Goal: Task Accomplishment & Management: Use online tool/utility

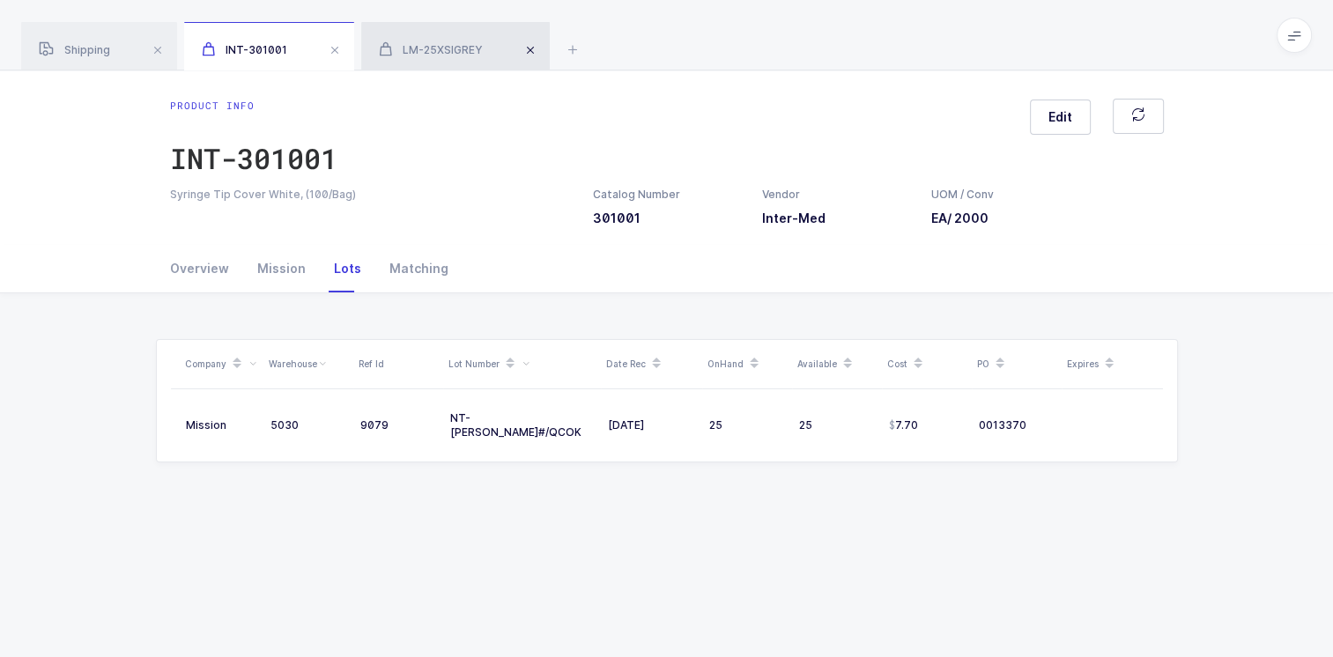
click at [535, 48] on span at bounding box center [530, 50] width 21 height 21
click at [337, 53] on span at bounding box center [334, 50] width 21 height 21
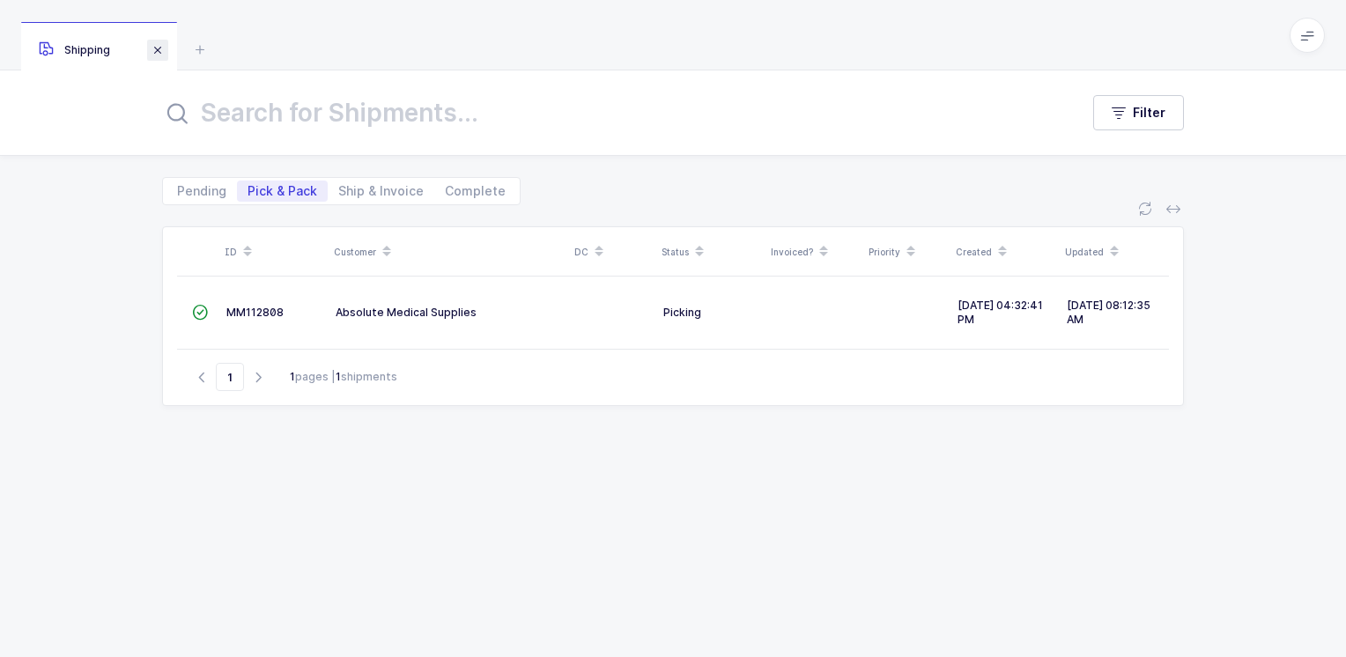
click at [159, 51] on span at bounding box center [157, 50] width 21 height 21
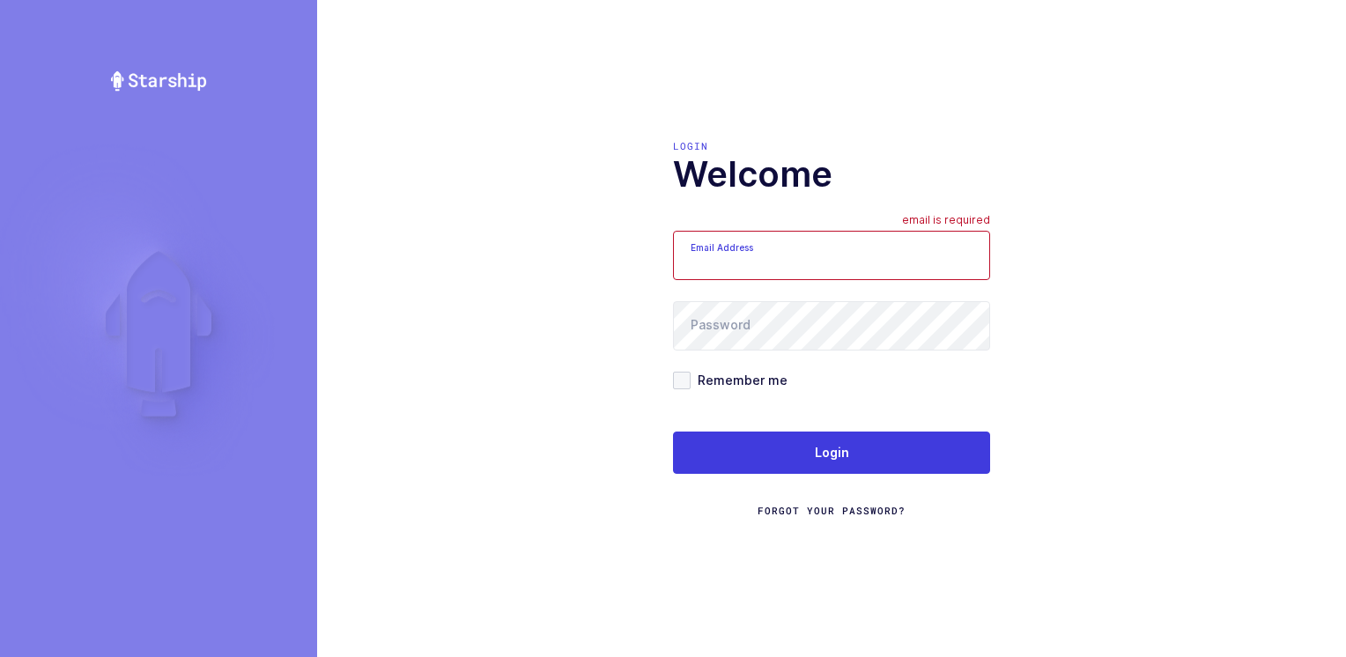
type input "[PERSON_NAME][EMAIL_ADDRESS][DOMAIN_NAME]"
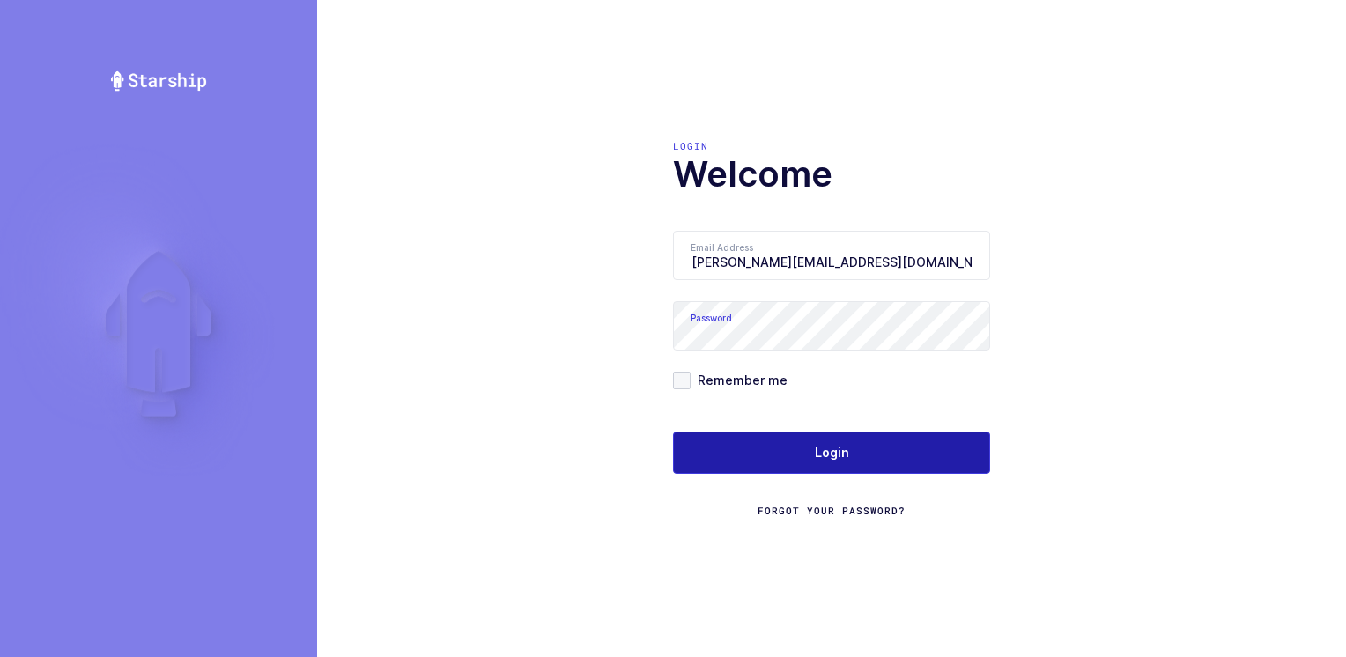
click at [825, 455] on span "Login" at bounding box center [832, 453] width 34 height 18
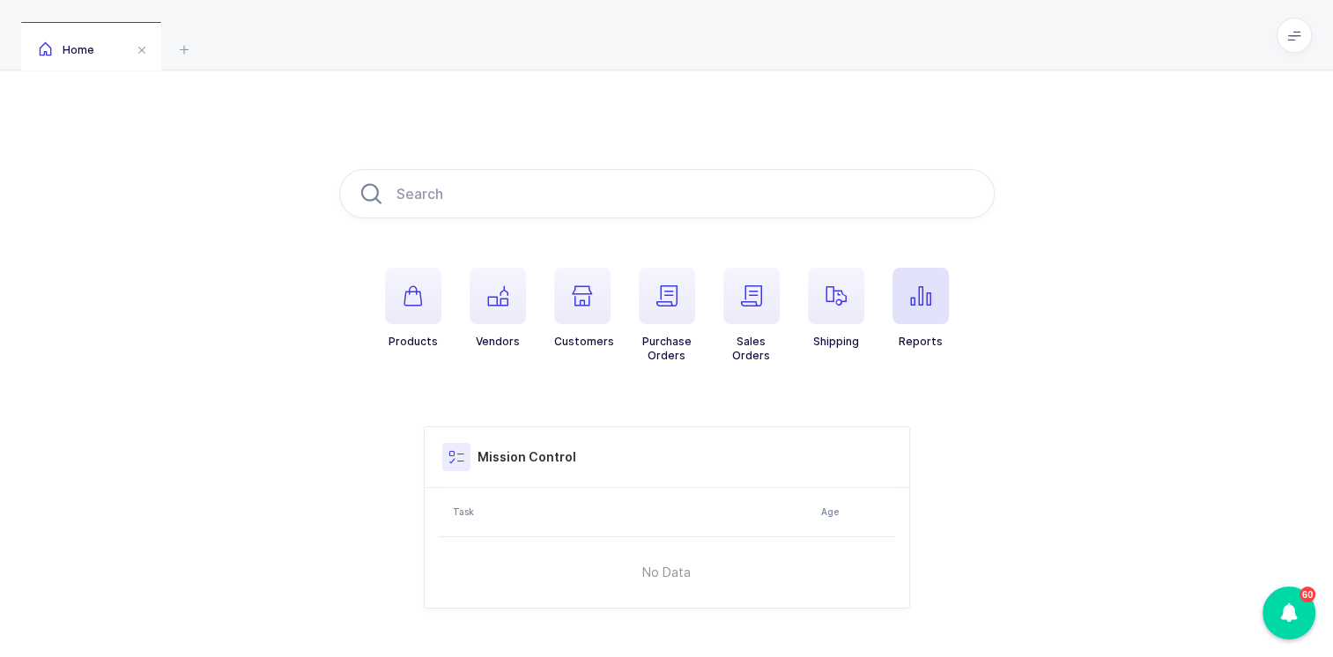
click at [928, 307] on span "button" at bounding box center [920, 296] width 56 height 56
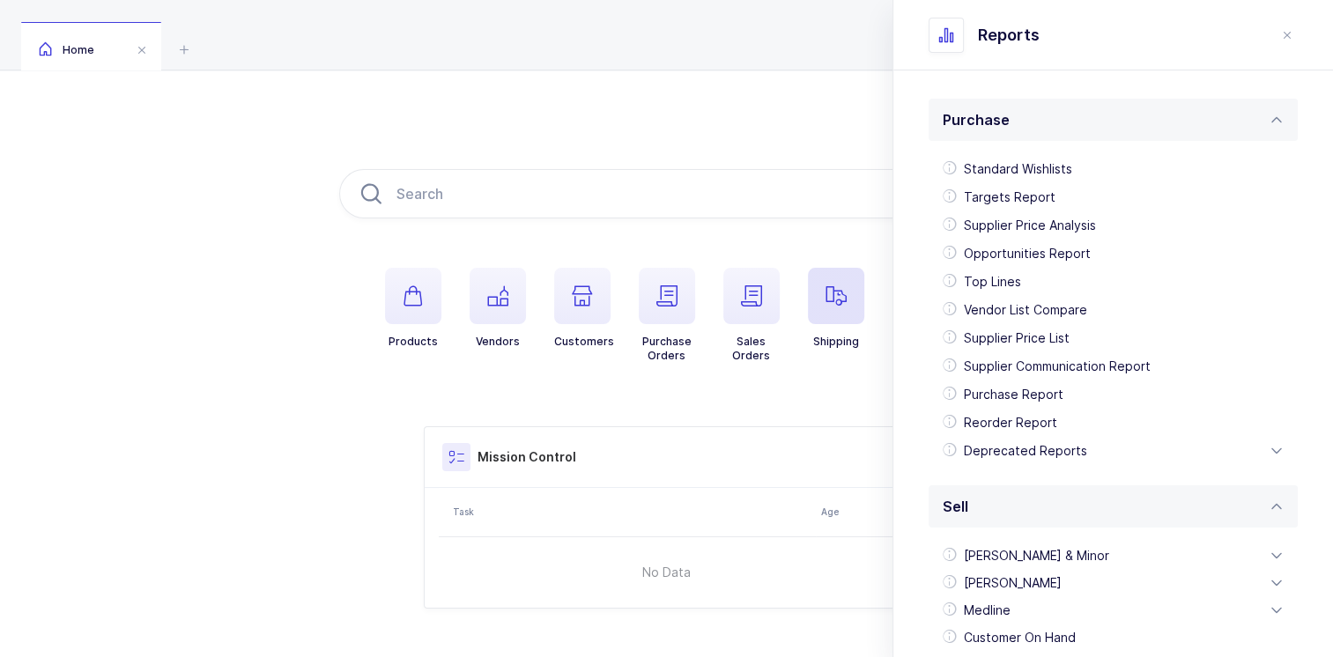
click at [819, 305] on span "button" at bounding box center [836, 296] width 56 height 56
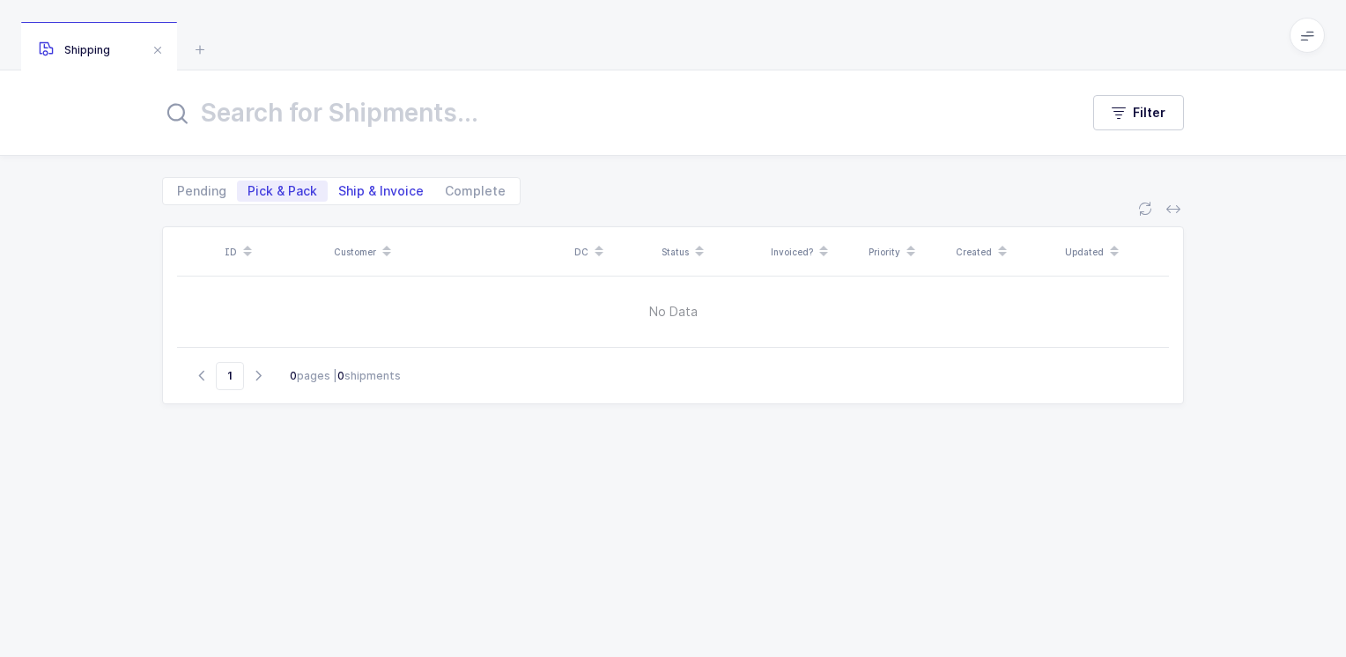
click at [382, 189] on span "Ship & Invoice" at bounding box center [380, 191] width 85 height 12
click at [339, 189] on input "Ship & Invoice" at bounding box center [333, 186] width 11 height 11
radio input "true"
radio input "false"
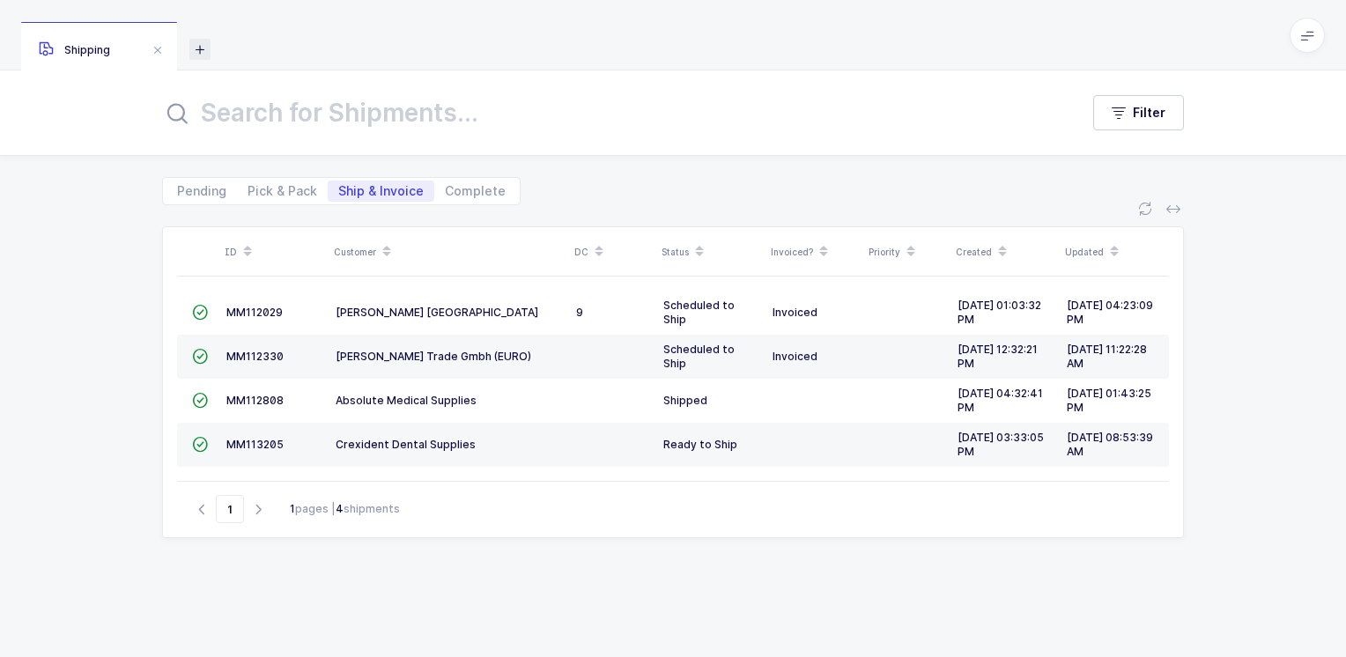
click at [204, 45] on icon at bounding box center [199, 49] width 21 height 21
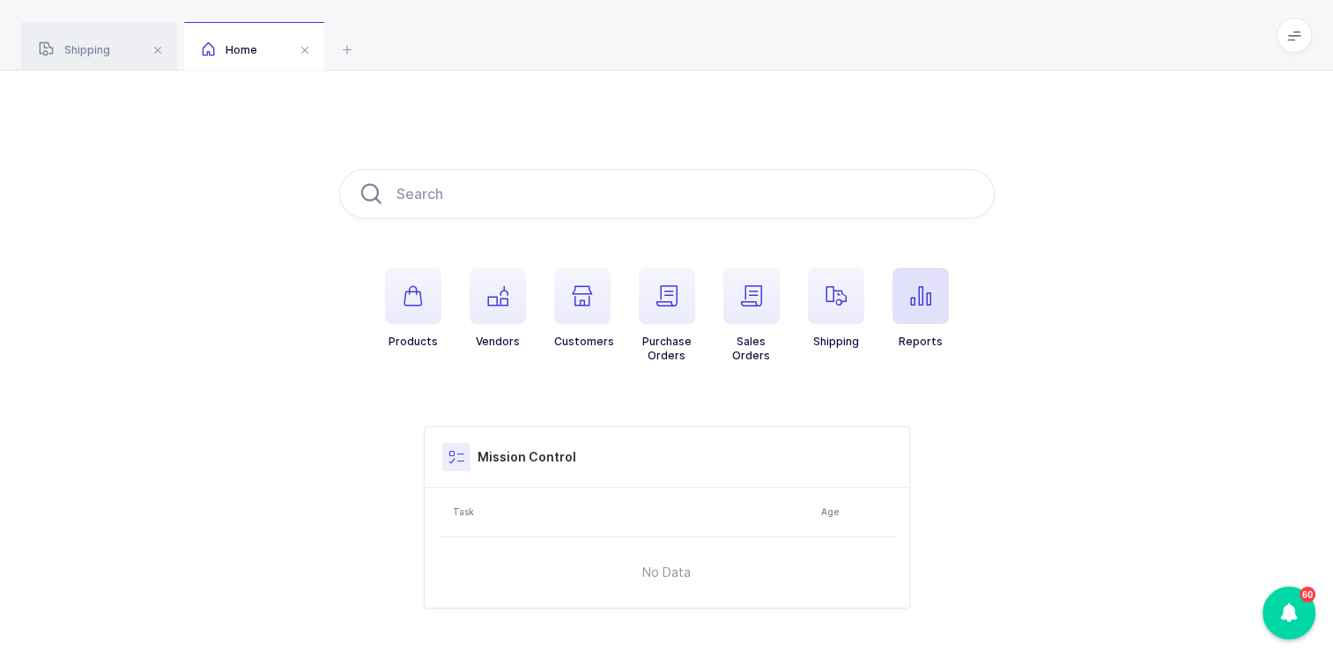
click at [922, 296] on icon "button" at bounding box center [920, 295] width 21 height 21
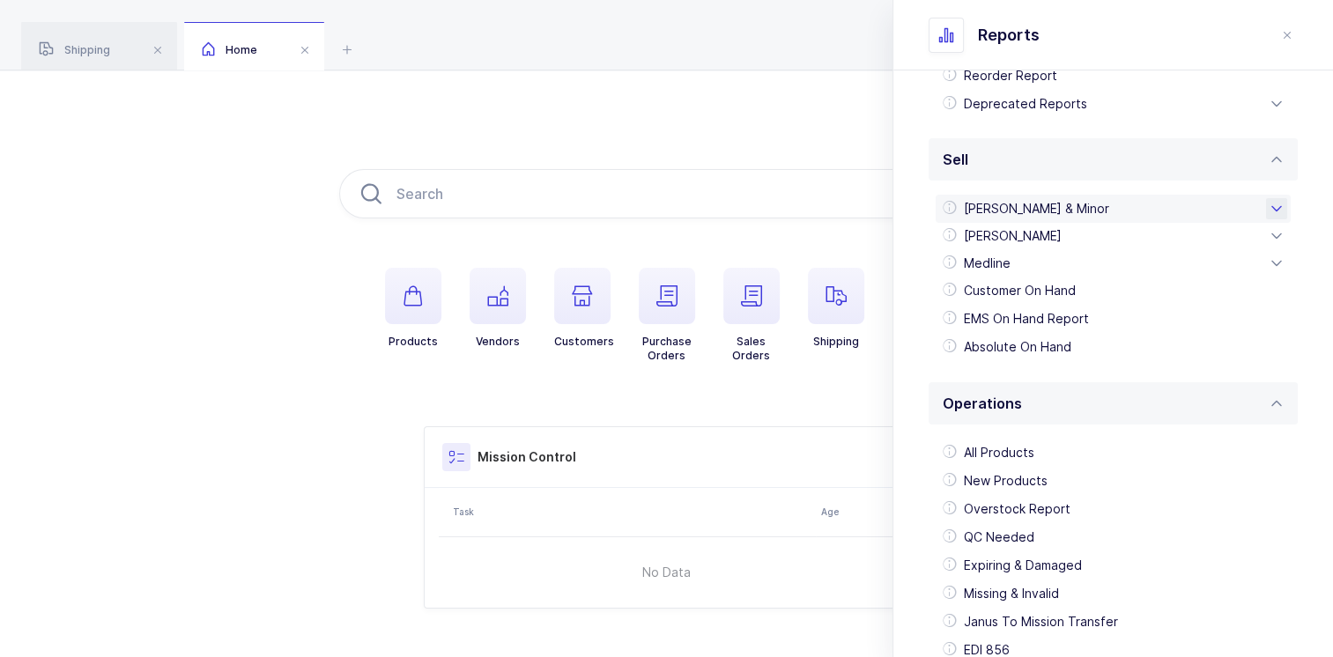
scroll to position [480, 0]
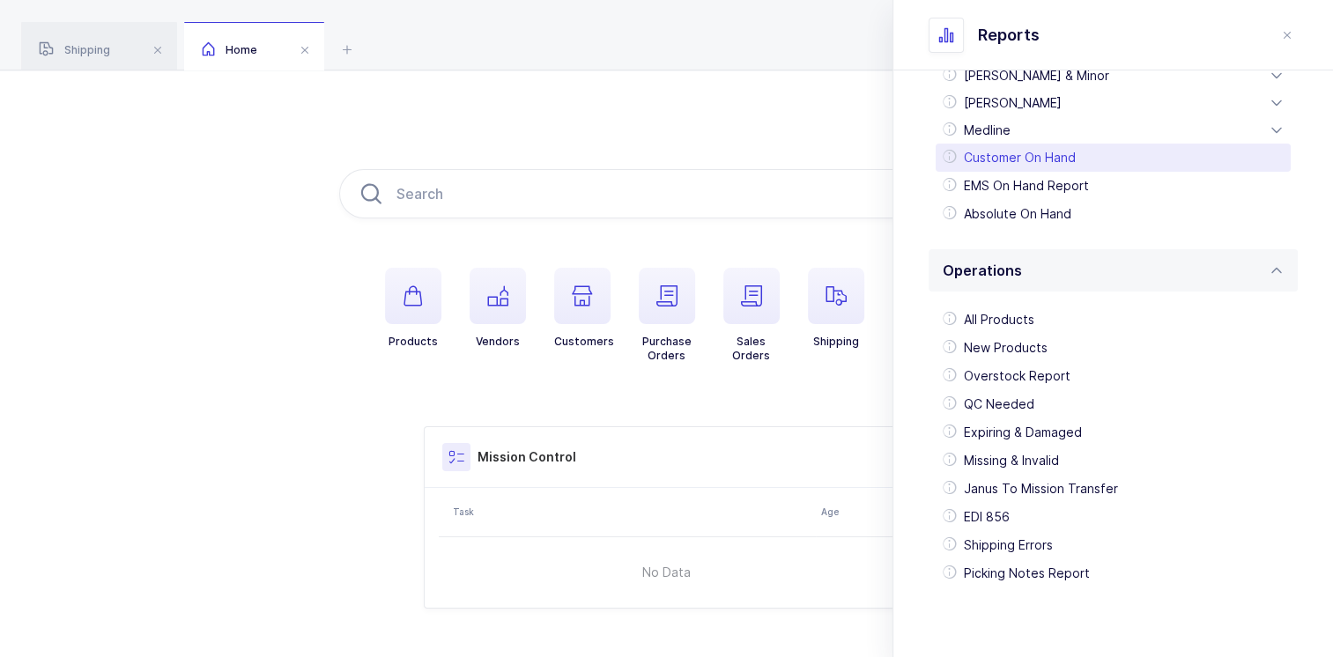
click at [1051, 160] on div "Customer On Hand" at bounding box center [1113, 158] width 355 height 28
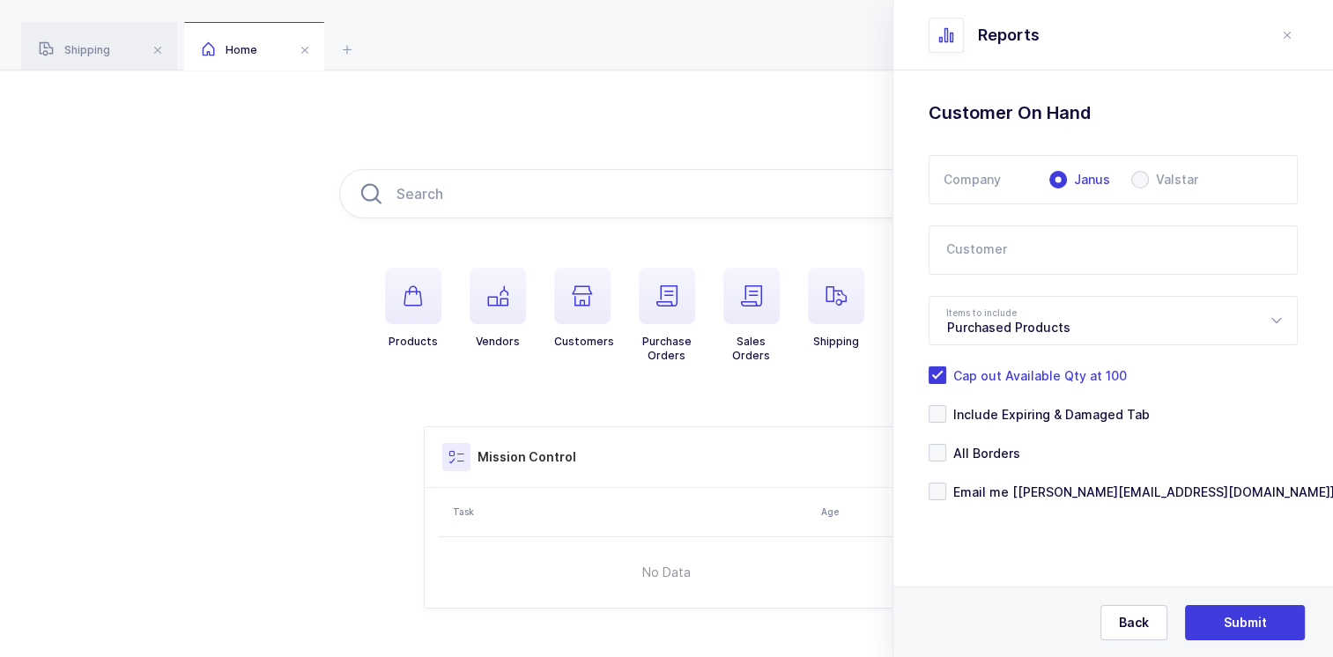
scroll to position [0, 0]
click at [1135, 181] on span at bounding box center [1140, 180] width 18 height 18
click at [1135, 181] on input "Valstar" at bounding box center [1140, 180] width 18 height 18
radio input "true"
radio input "false"
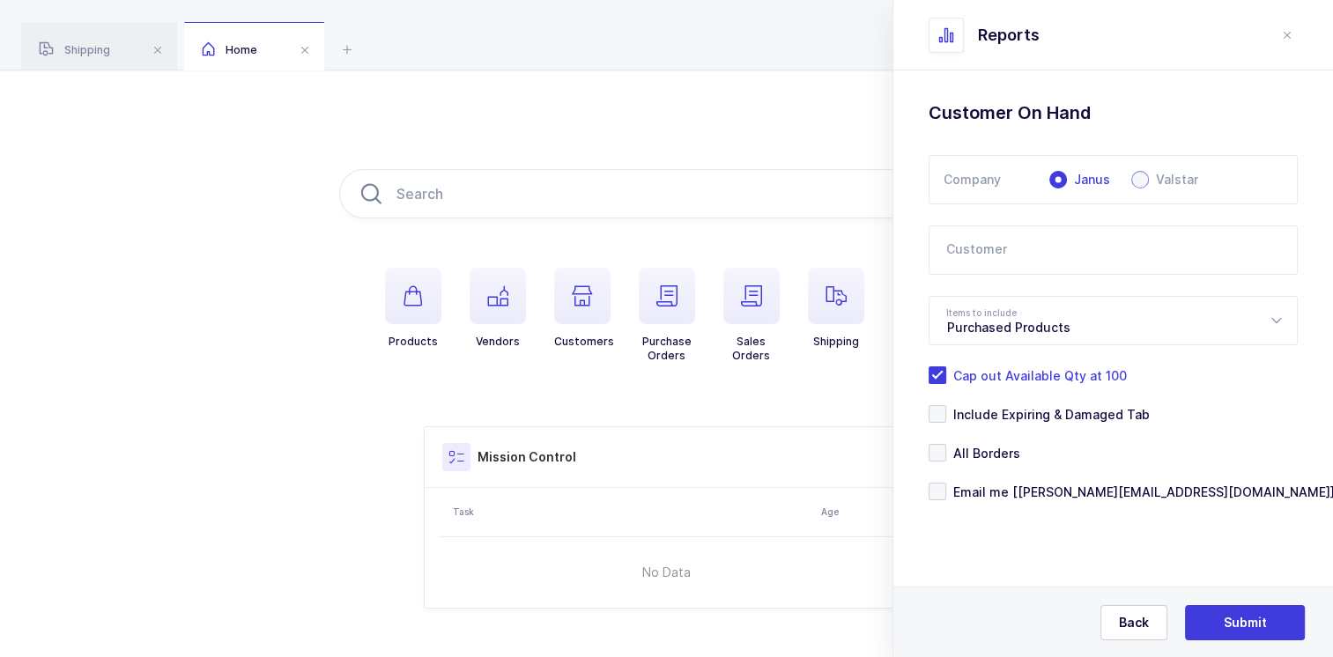
radio input "true"
click at [1278, 315] on icon at bounding box center [1276, 320] width 22 height 49
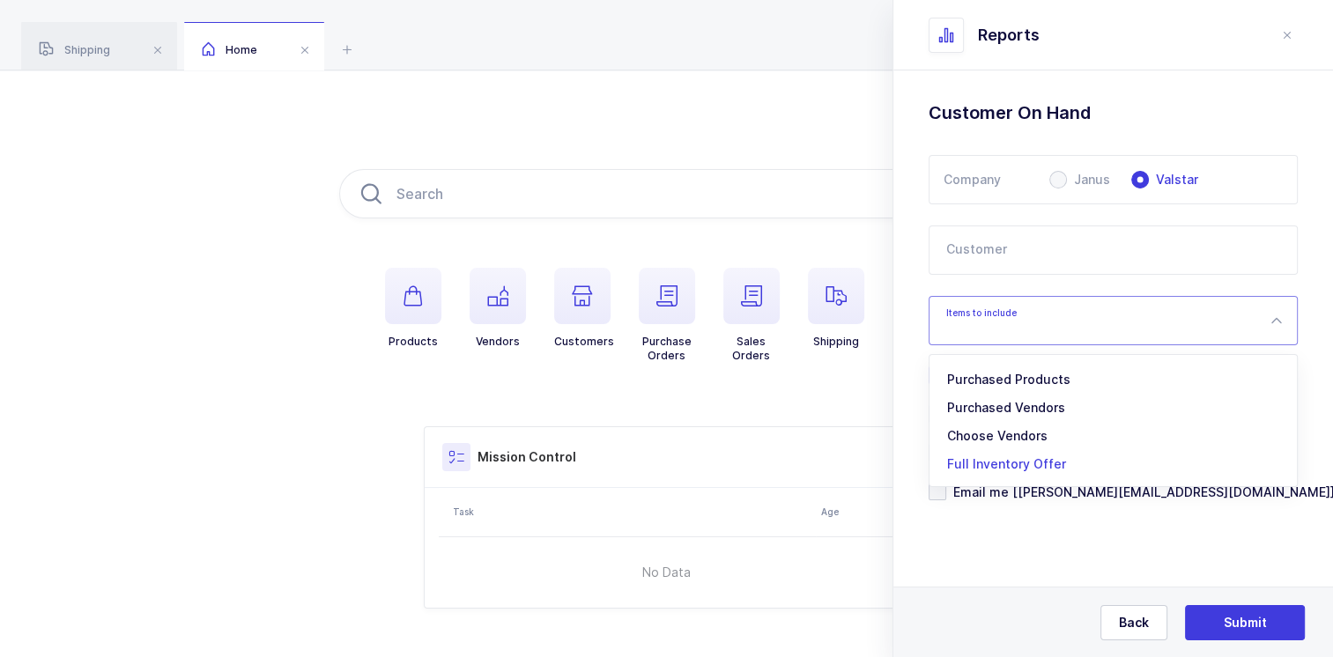
click at [986, 463] on span "Full Inventory Offer" at bounding box center [1006, 463] width 119 height 15
type input "Full Inventory Offer"
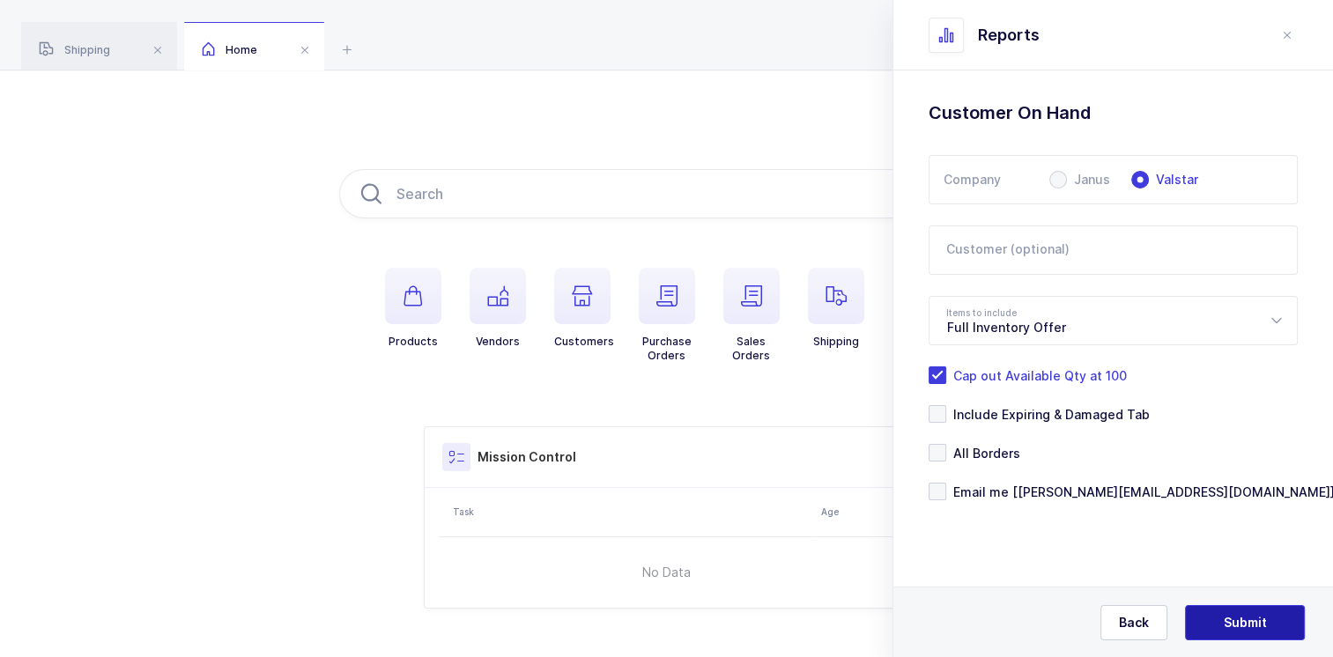
click at [1219, 619] on button "Submit" at bounding box center [1245, 622] width 120 height 35
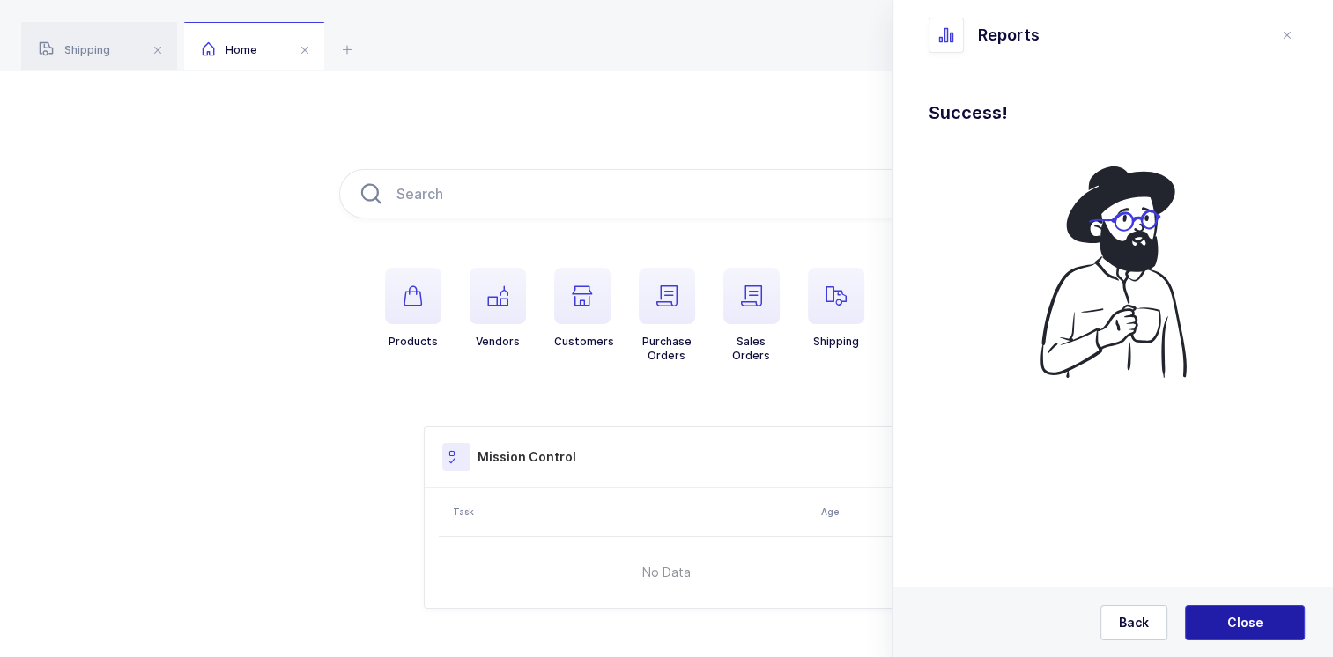
click at [1240, 622] on span "Close" at bounding box center [1245, 623] width 36 height 18
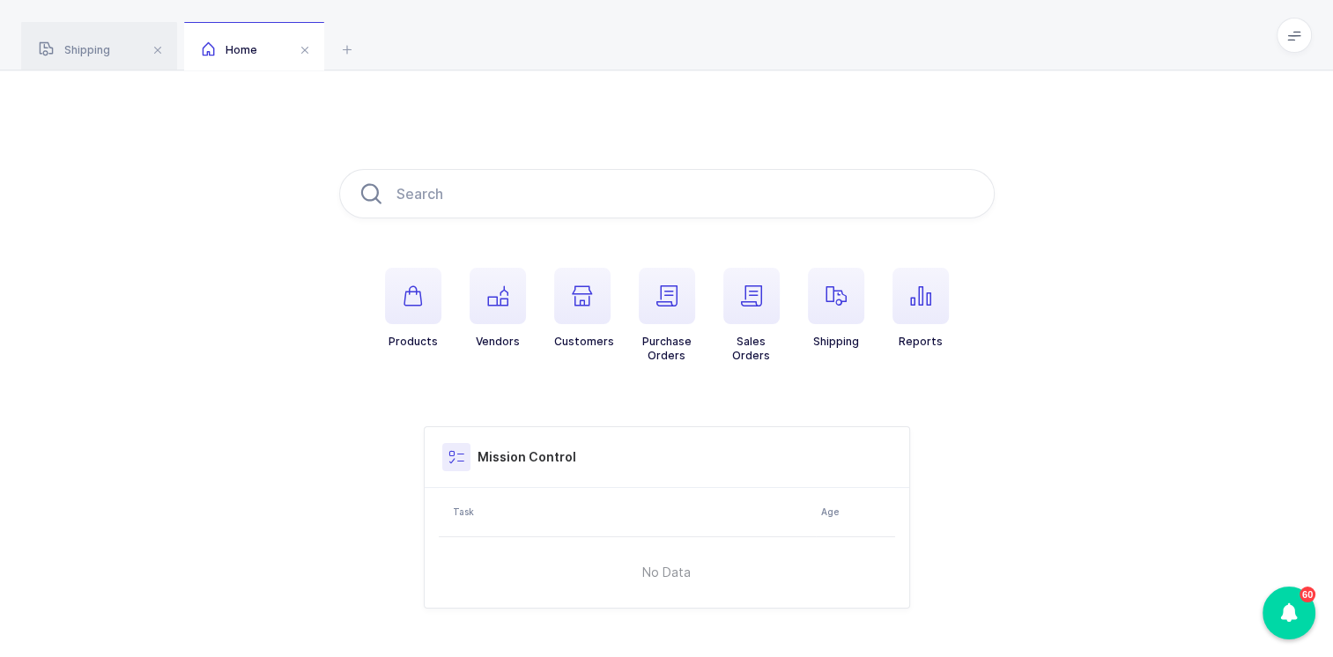
click at [735, 629] on div "Products Vendors Customers Purchase Orders Sales Orders Shipping Reports Missio…" at bounding box center [666, 388] width 1333 height 637
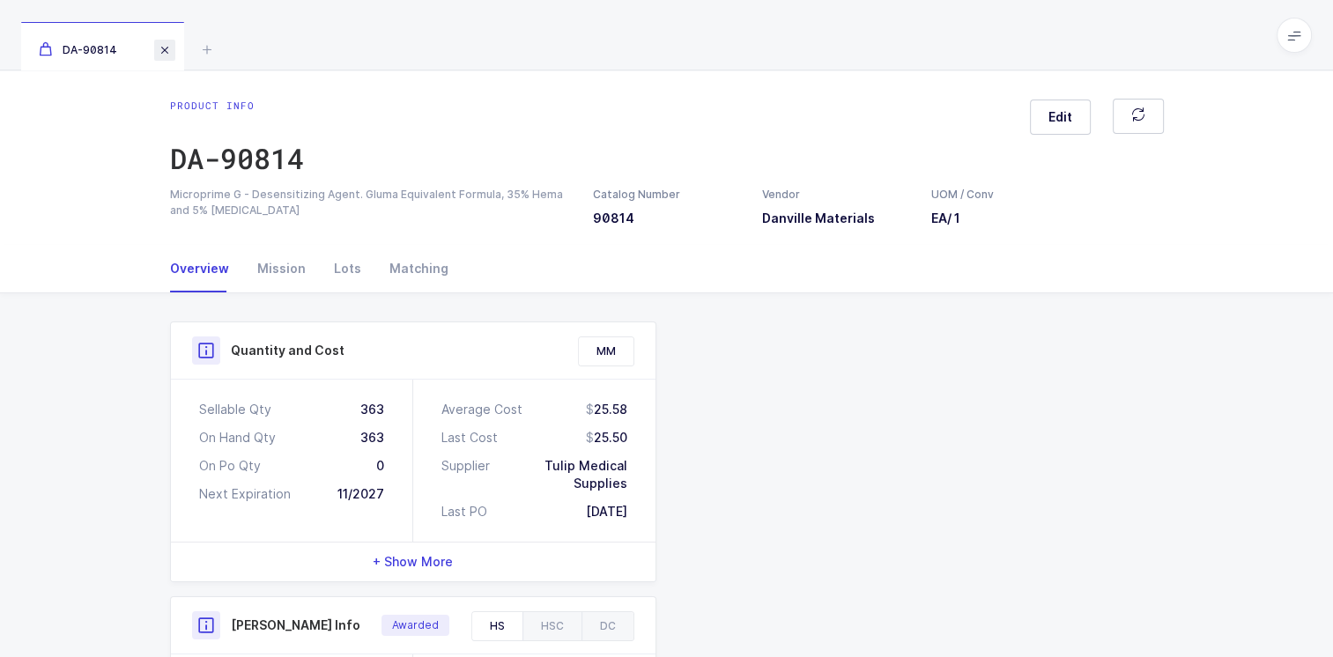
click at [162, 6] on span at bounding box center [164, 50] width 21 height 21
click at [168, 48] on span at bounding box center [164, 50] width 21 height 21
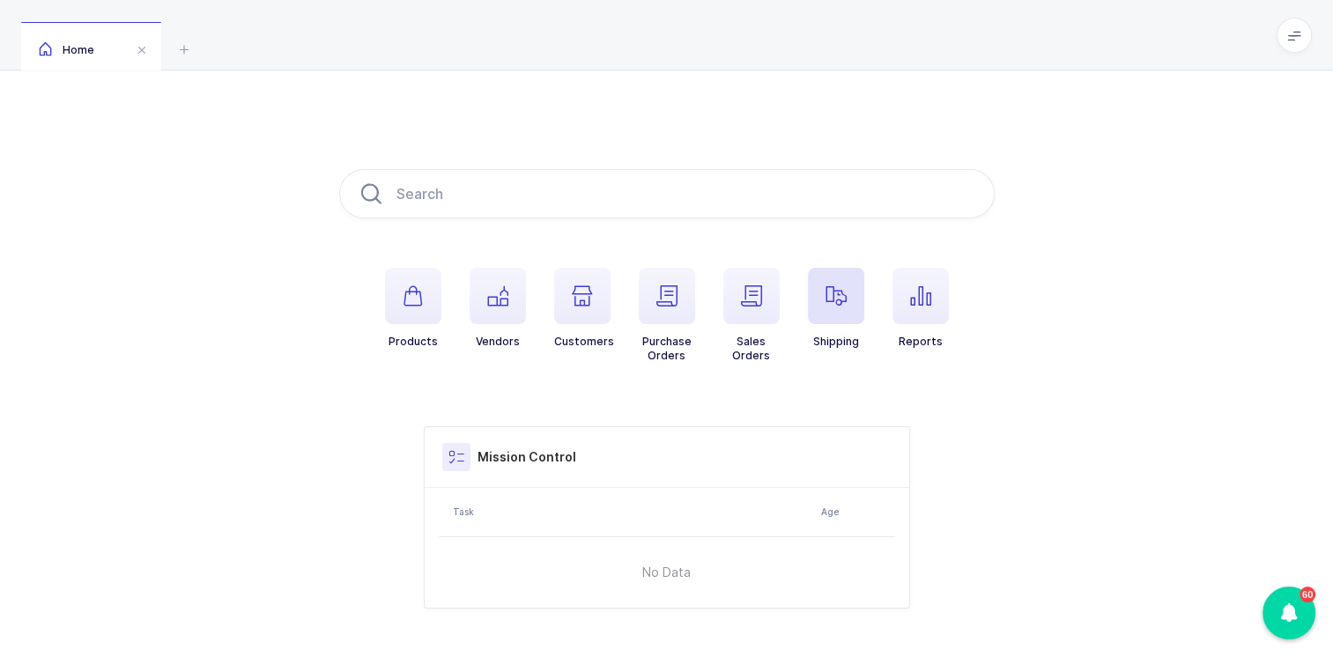
click at [842, 309] on span "button" at bounding box center [836, 296] width 56 height 56
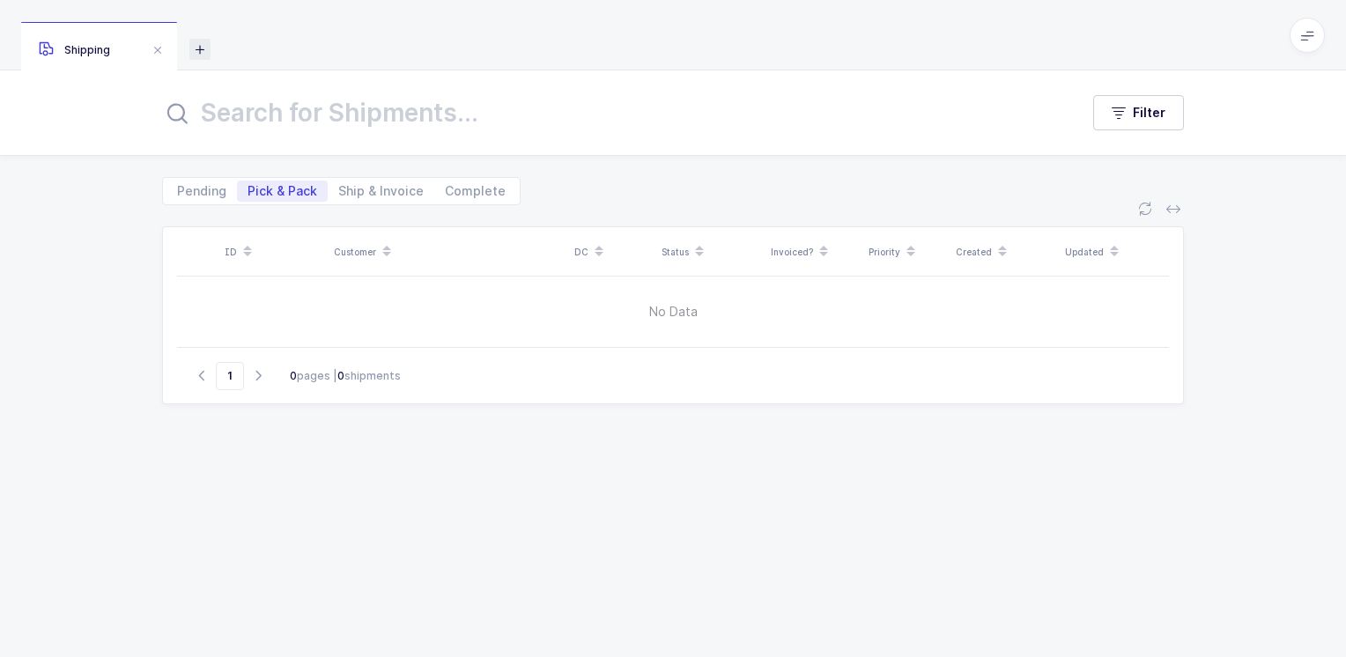
click at [204, 51] on icon at bounding box center [199, 49] width 21 height 21
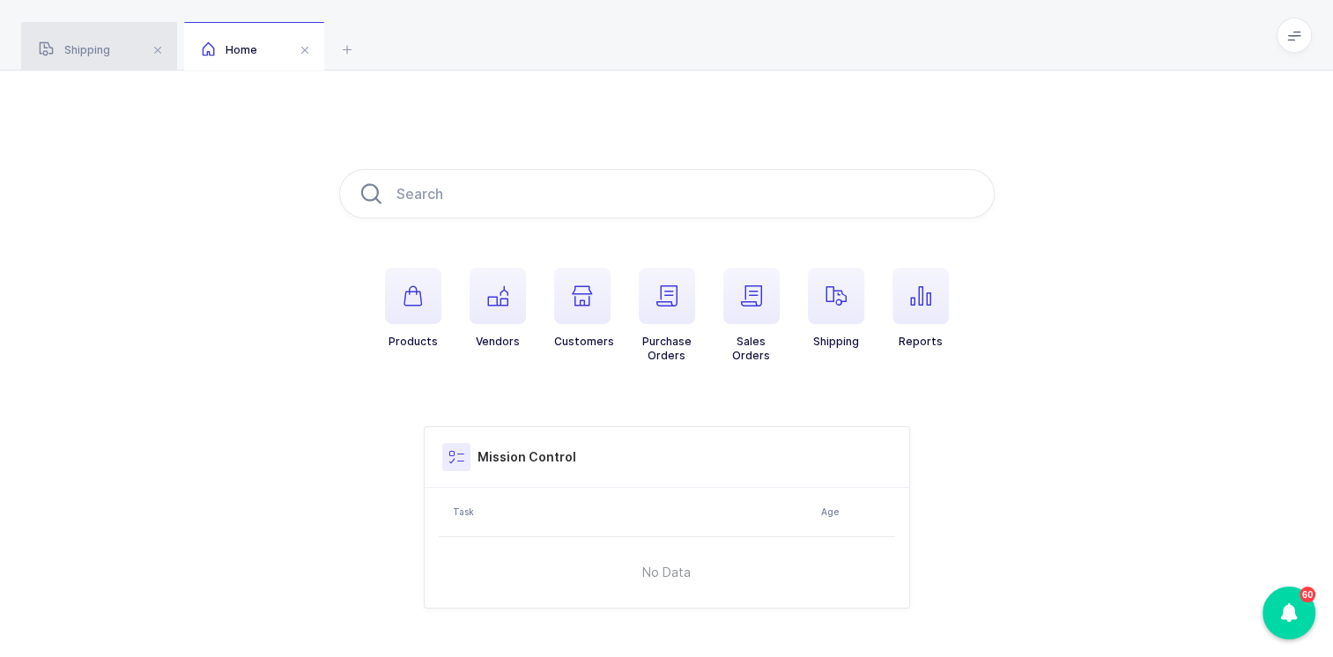
click at [78, 45] on span "Shipping" at bounding box center [74, 49] width 71 height 13
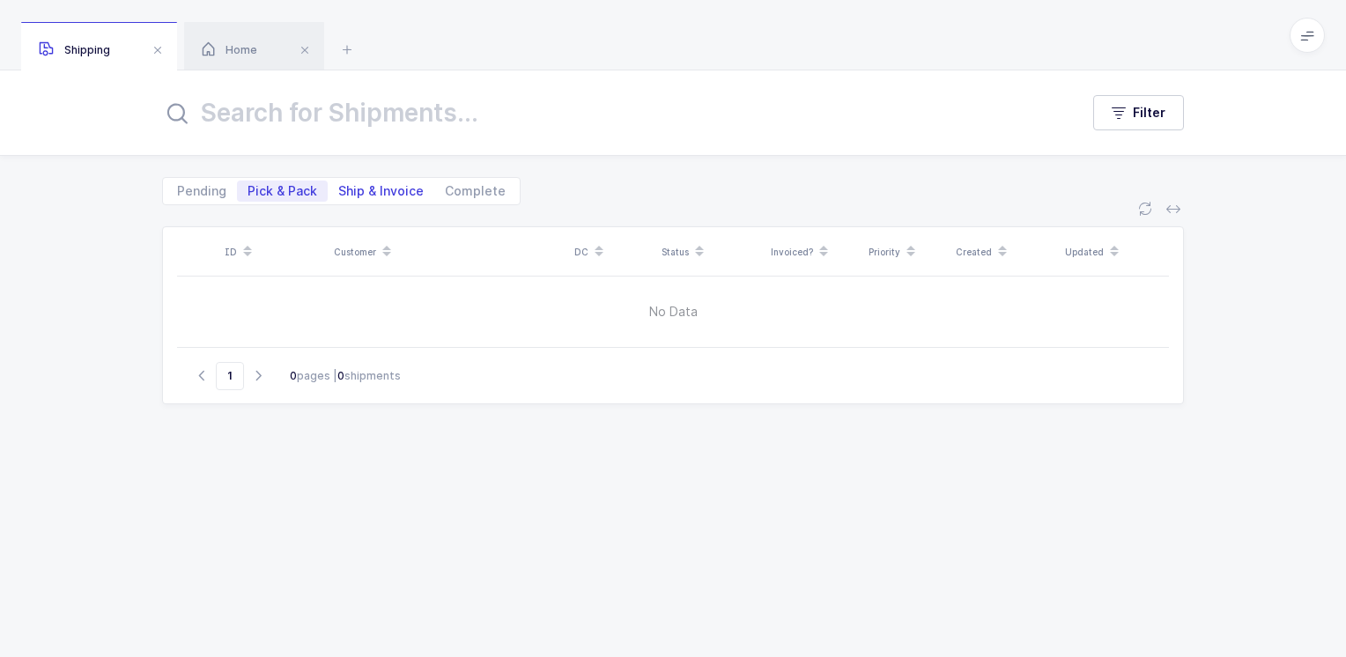
click at [363, 185] on span "Ship & Invoice" at bounding box center [380, 191] width 85 height 12
click at [339, 183] on input "Ship & Invoice" at bounding box center [333, 186] width 11 height 11
radio input "true"
radio input "false"
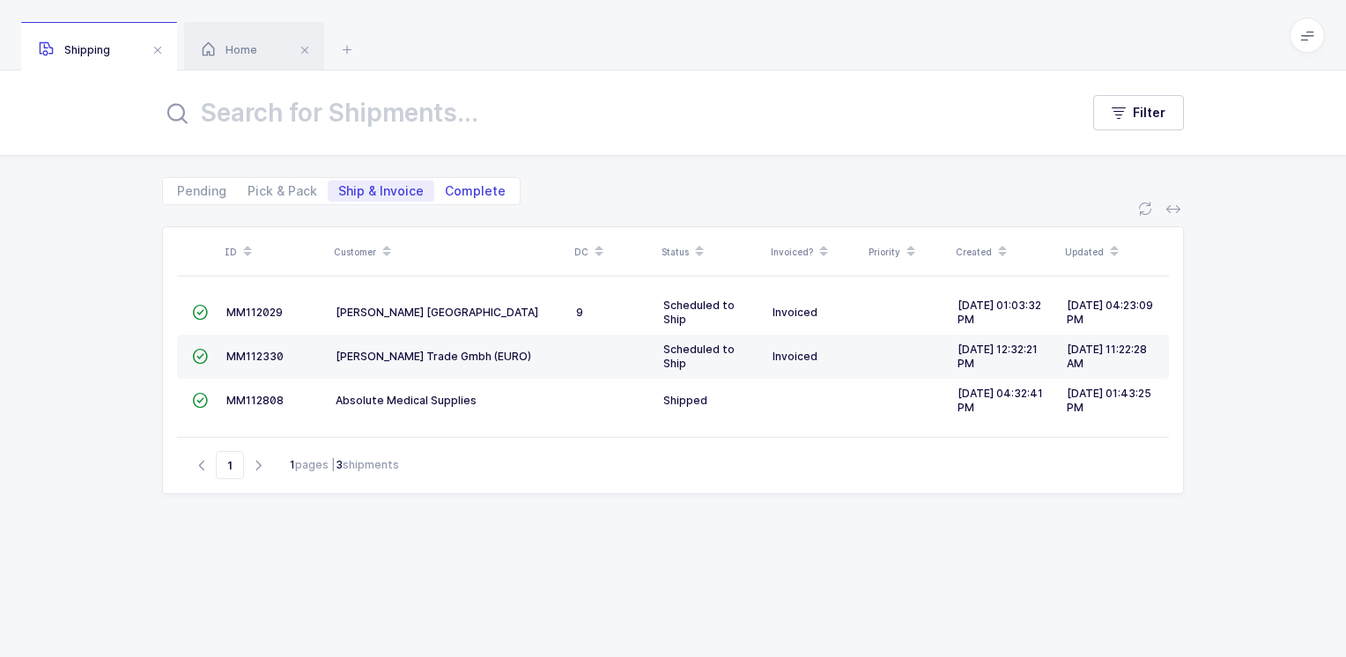
click at [479, 193] on span "Complete" at bounding box center [475, 191] width 61 height 12
click at [446, 192] on input "Complete" at bounding box center [439, 186] width 11 height 11
radio input "true"
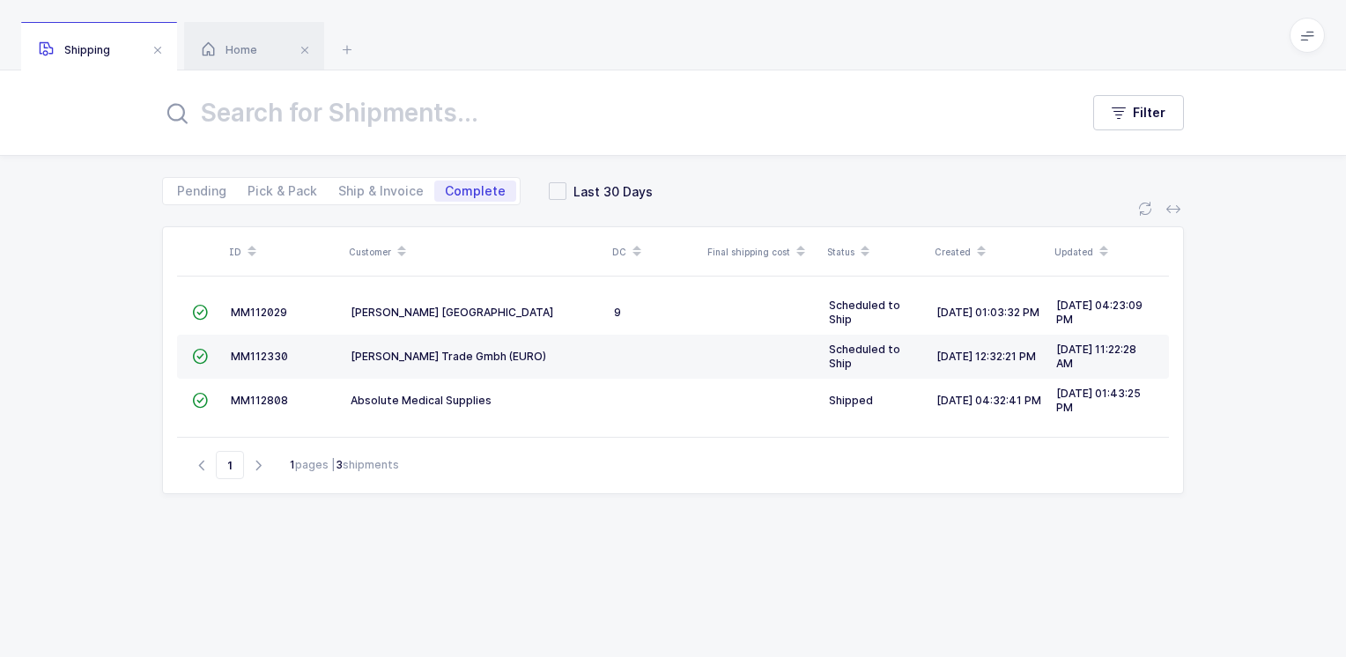
radio input "false"
